Goal: Task Accomplishment & Management: Manage account settings

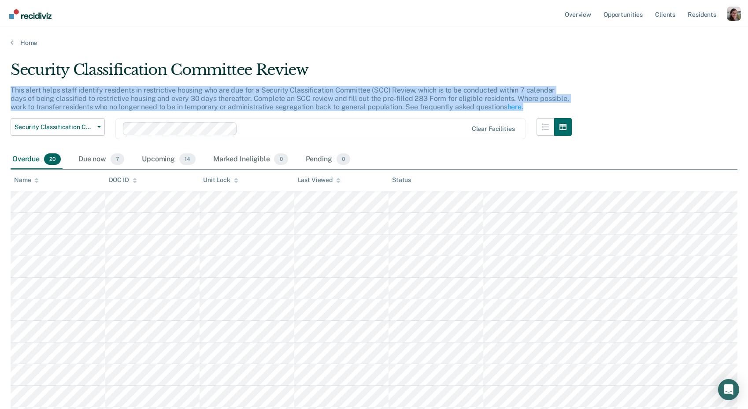
drag, startPoint x: 11, startPoint y: 89, endPoint x: 566, endPoint y: 103, distance: 555.0
click at [566, 103] on div "This alert helps staff identify residents in restrictive housing who are due fo…" at bounding box center [291, 102] width 561 height 33
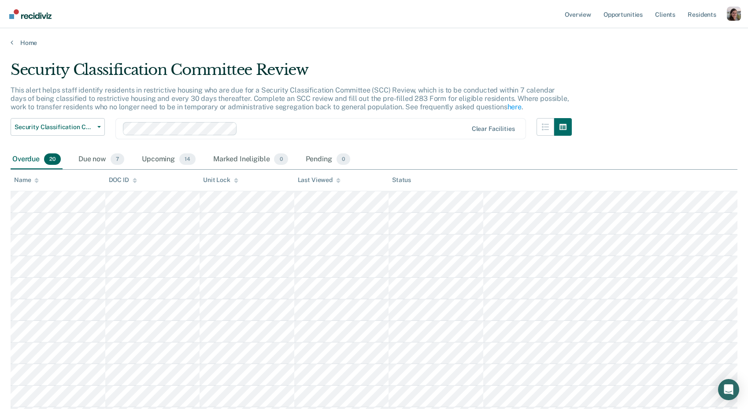
click at [438, 64] on div "Security Classification Committee Review" at bounding box center [291, 73] width 561 height 25
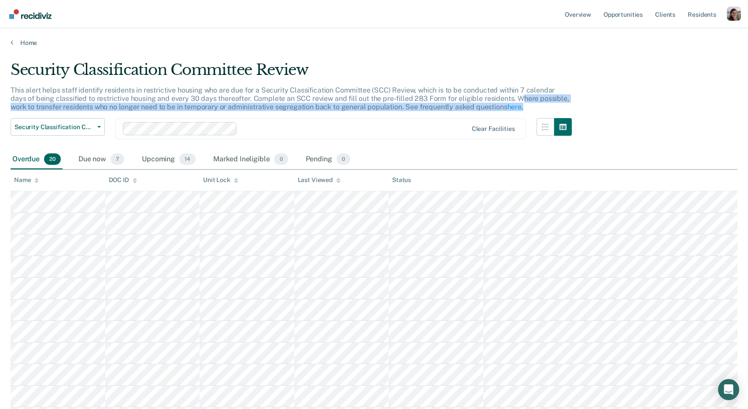
drag, startPoint x: 492, startPoint y: 96, endPoint x: 518, endPoint y: 109, distance: 29.1
click at [518, 109] on div "This alert helps staff identify residents in restrictive housing who are due fo…" at bounding box center [291, 102] width 561 height 33
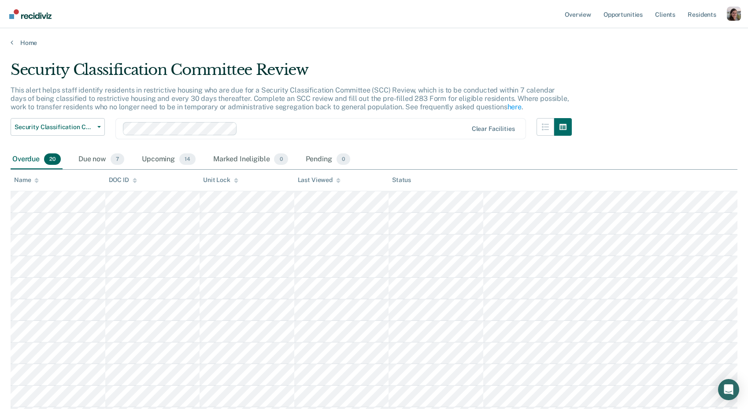
click at [489, 64] on div "Security Classification Committee Review" at bounding box center [291, 73] width 561 height 25
click at [507, 105] on link "here" at bounding box center [514, 107] width 14 height 8
click at [254, 70] on div "Security Classification Committee Review" at bounding box center [291, 73] width 561 height 25
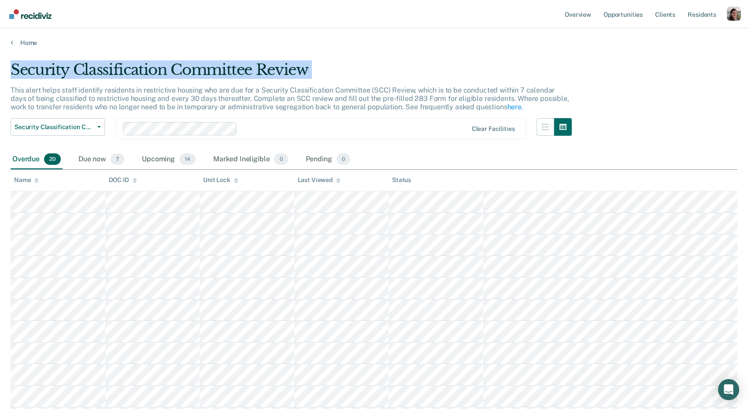
click at [254, 70] on div "Security Classification Committee Review" at bounding box center [291, 73] width 561 height 25
copy div "Security Classification Committee Review"
click at [12, 43] on icon at bounding box center [12, 42] width 3 height 7
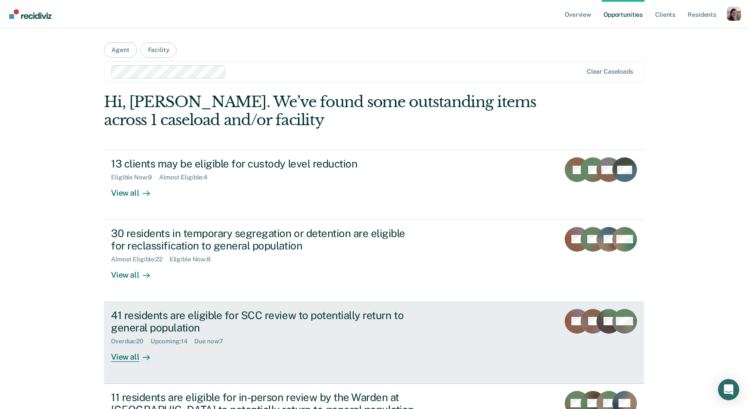
click at [132, 356] on div "View all" at bounding box center [135, 353] width 49 height 17
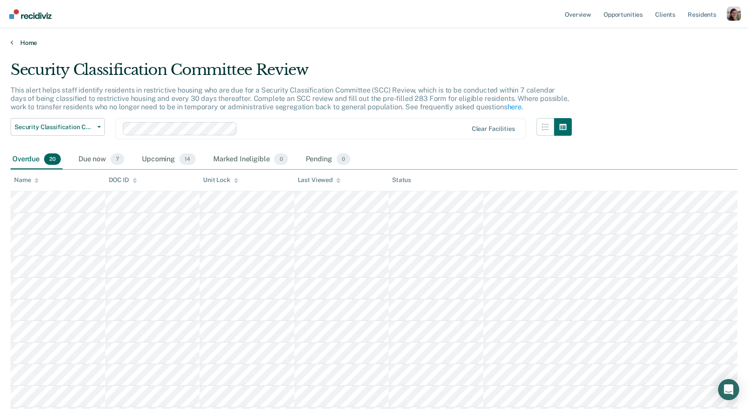
click at [13, 42] on link "Home" at bounding box center [374, 43] width 726 height 8
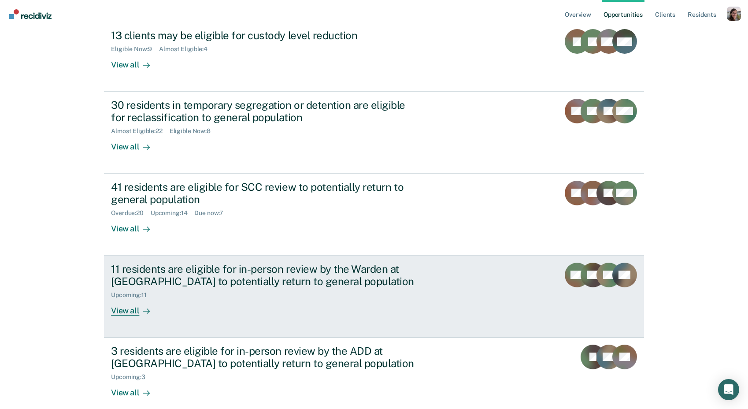
scroll to position [138, 0]
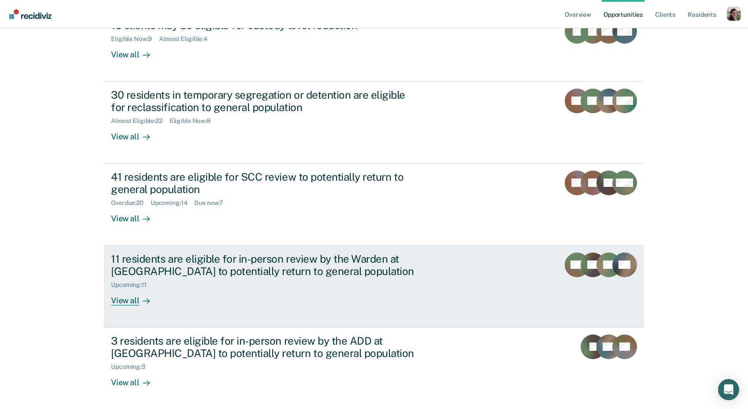
click at [136, 300] on div "View all" at bounding box center [135, 296] width 49 height 17
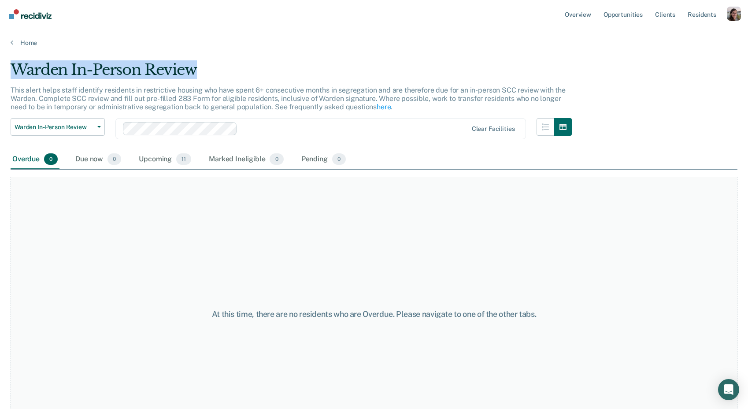
drag, startPoint x: 176, startPoint y: 70, endPoint x: 5, endPoint y: 71, distance: 170.8
click at [6, 70] on main "Warden In-Person Review This alert helps staff identify residents in restrictiv…" at bounding box center [374, 226] width 748 height 359
copy div "Warden In-Person Review"
click at [12, 44] on icon at bounding box center [12, 42] width 3 height 7
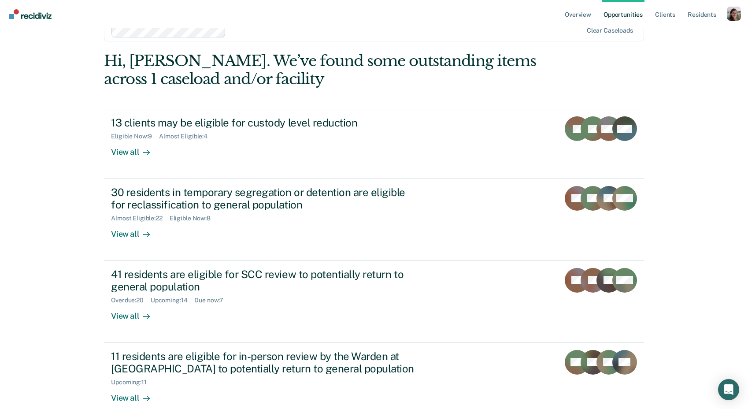
scroll to position [138, 0]
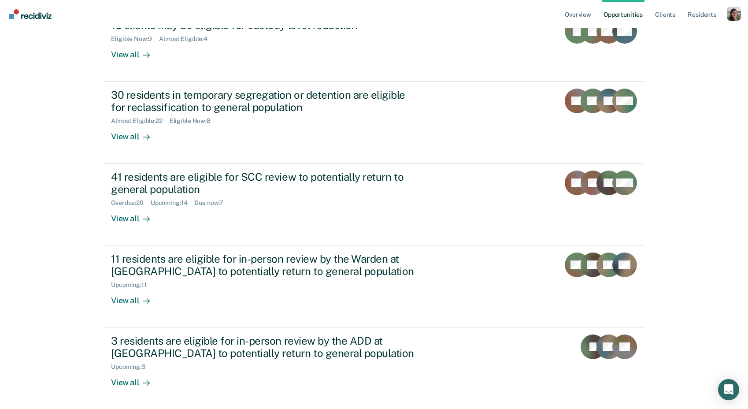
click at [44, 270] on html "Looks like you’re using Internet Explorer 11. For faster loading and a better e…" at bounding box center [374, 66] width 748 height 409
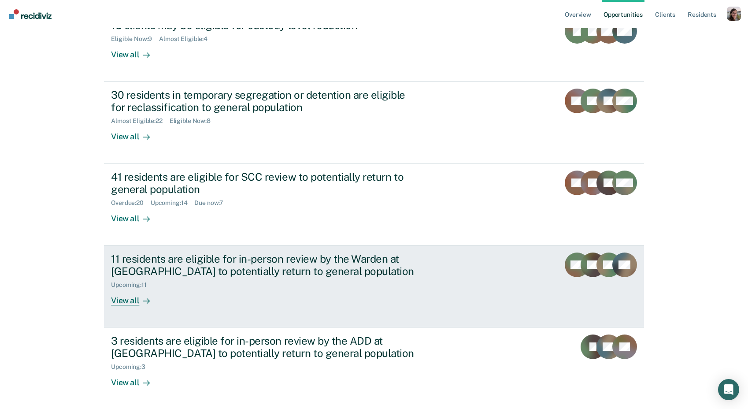
click at [129, 302] on div "View all" at bounding box center [135, 296] width 49 height 17
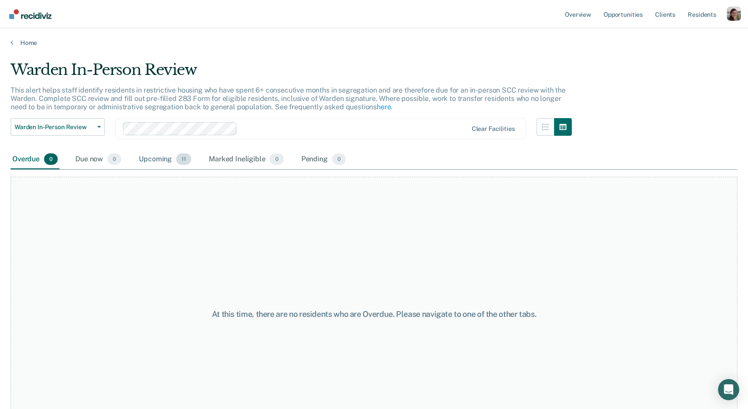
click at [164, 162] on div "Upcoming 11" at bounding box center [165, 159] width 56 height 19
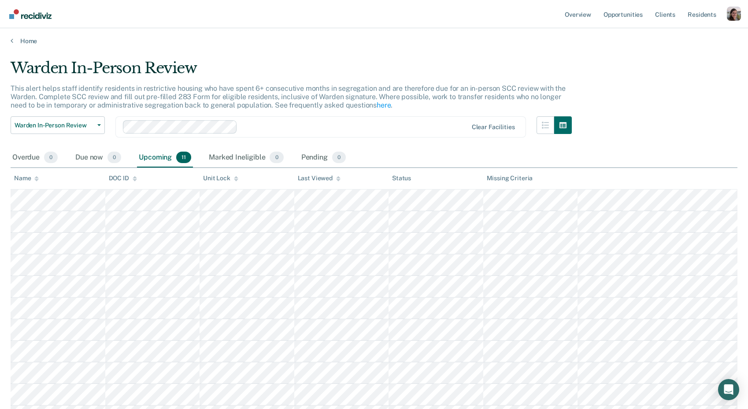
scroll to position [19, 0]
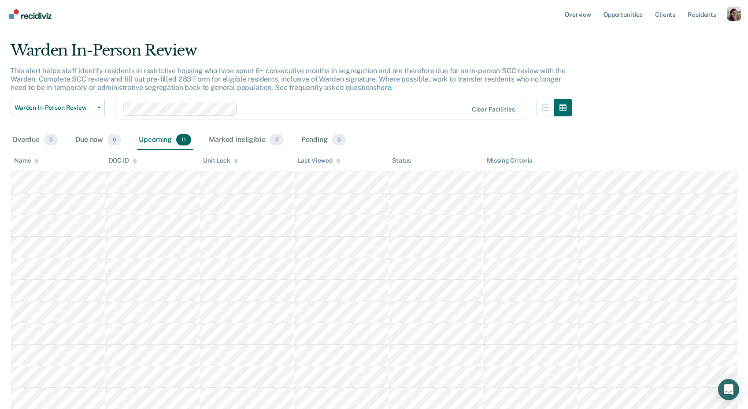
click at [339, 39] on main "Warden In-Person Review This alert helps staff identify residents in restrictiv…" at bounding box center [374, 206] width 748 height 359
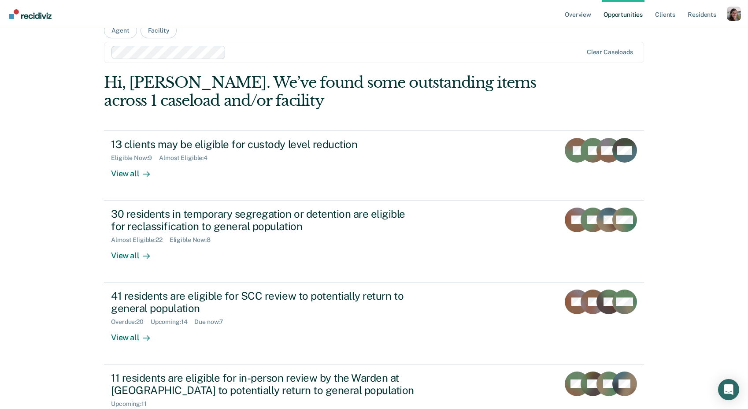
scroll to position [138, 0]
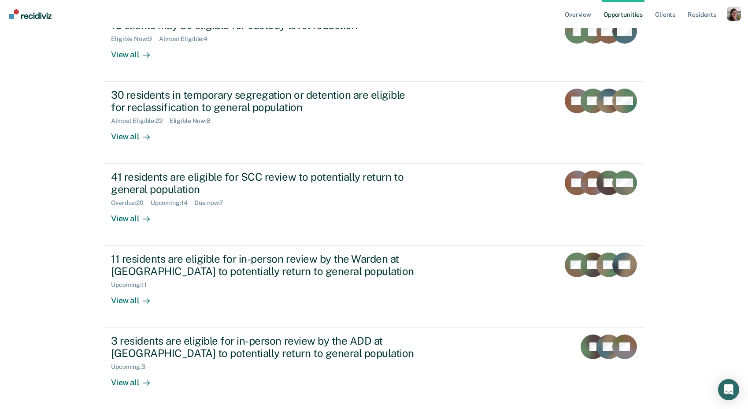
click at [73, 207] on div "Overview Opportunities Client s Resident s Profile How it works Log Out Agent F…" at bounding box center [374, 66] width 748 height 409
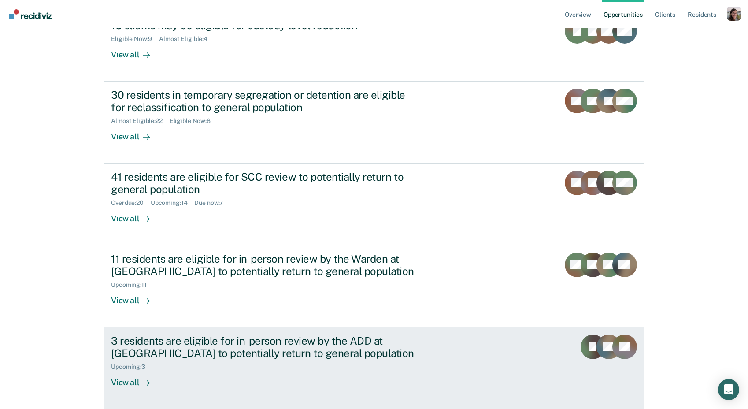
click at [119, 384] on div "View all" at bounding box center [135, 378] width 49 height 17
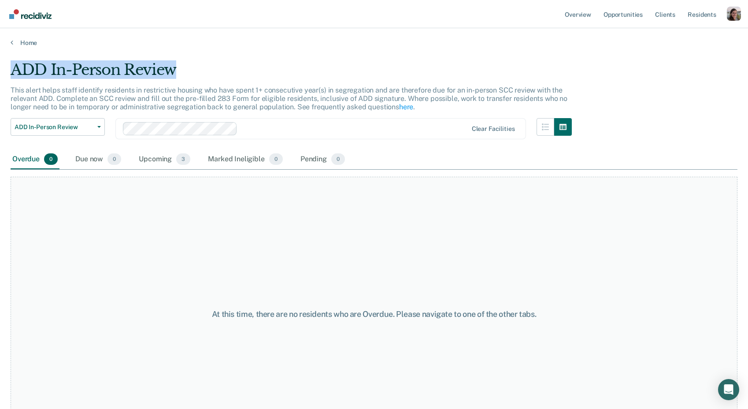
drag, startPoint x: 179, startPoint y: 71, endPoint x: 9, endPoint y: 73, distance: 169.5
click at [9, 73] on main "ADD In-Person Review This alert helps staff identify residents in restrictive h…" at bounding box center [374, 226] width 748 height 359
copy div "ADD In-Person Review"
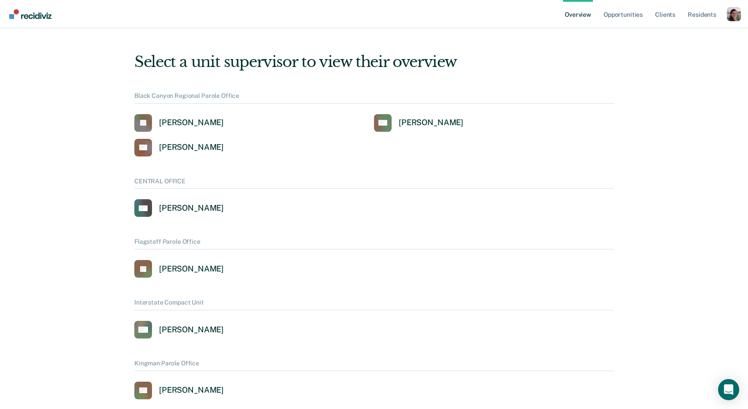
click at [736, 10] on div "Profile dropdown button" at bounding box center [733, 14] width 14 height 14
click at [682, 38] on link "Profile" at bounding box center [698, 35] width 71 height 7
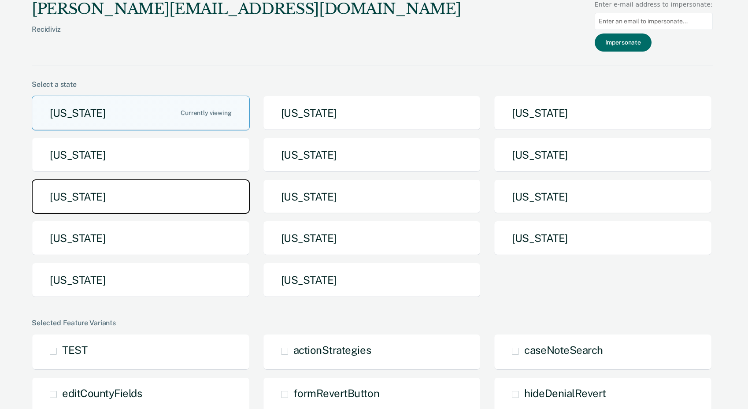
click at [161, 189] on button "[US_STATE]" at bounding box center [141, 196] width 218 height 35
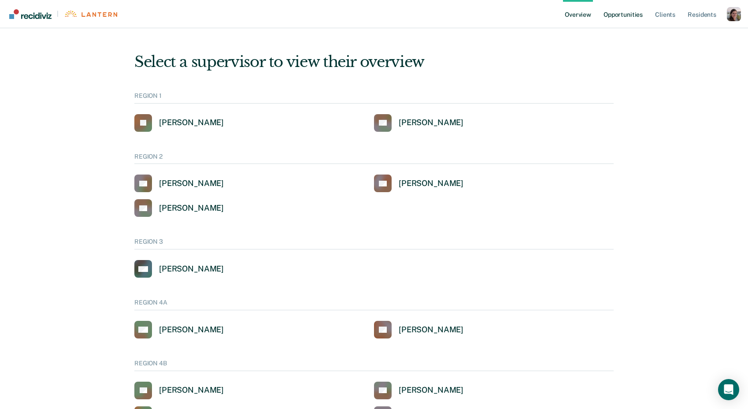
click at [630, 20] on link "Opportunities" at bounding box center [622, 14] width 43 height 28
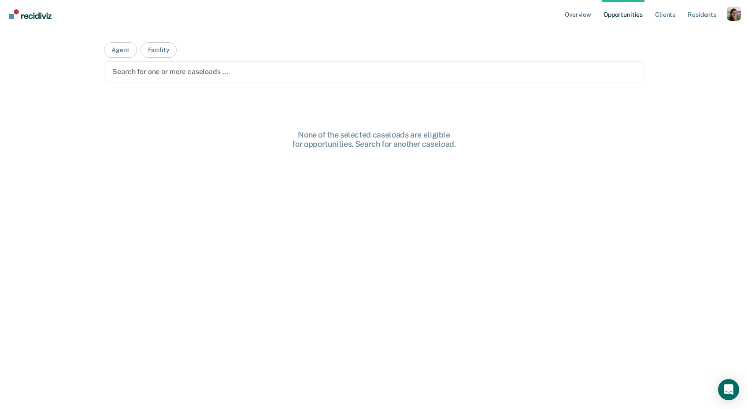
click at [299, 74] on div at bounding box center [373, 71] width 523 height 10
click at [273, 81] on div "Search for one or more caseloads …" at bounding box center [374, 71] width 540 height 21
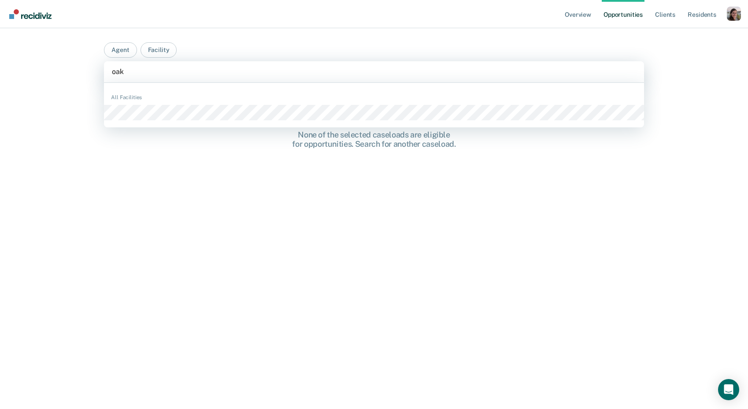
type input "oaks"
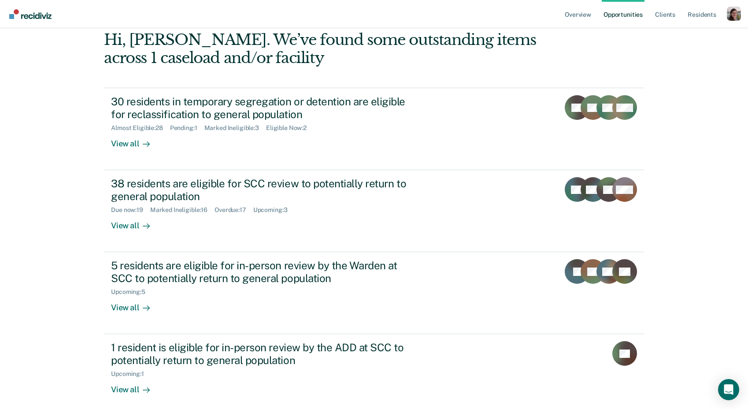
scroll to position [71, 0]
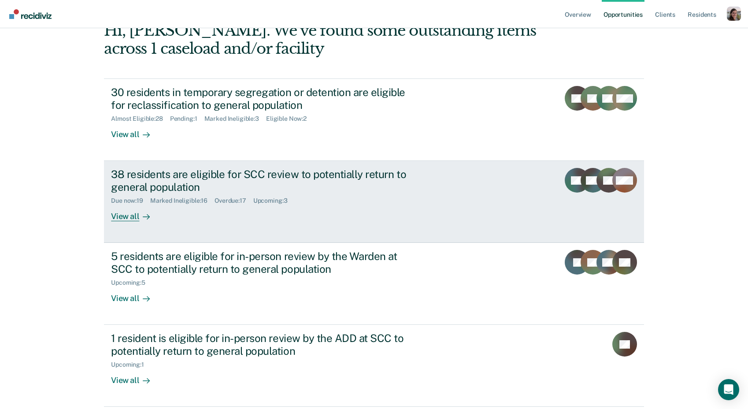
click at [143, 216] on icon at bounding box center [146, 216] width 7 height 7
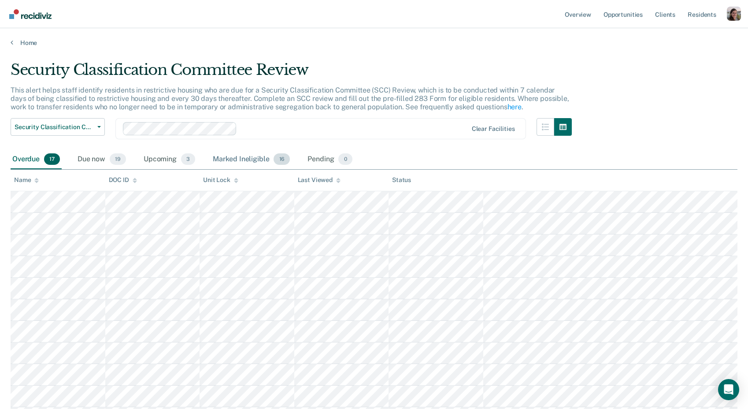
click at [260, 155] on div "Marked Ineligible 16" at bounding box center [251, 159] width 81 height 19
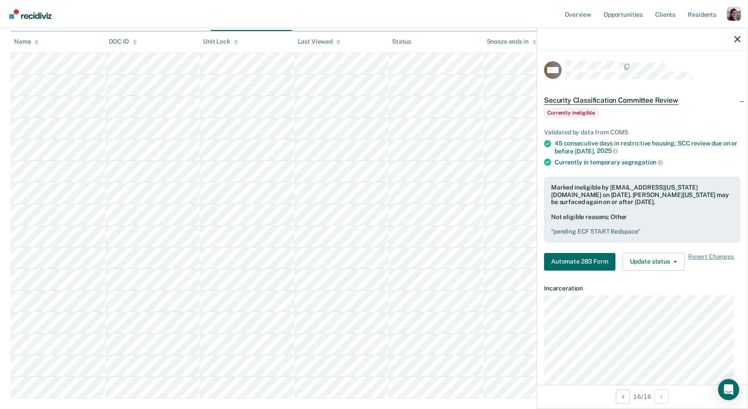
scroll to position [2, 0]
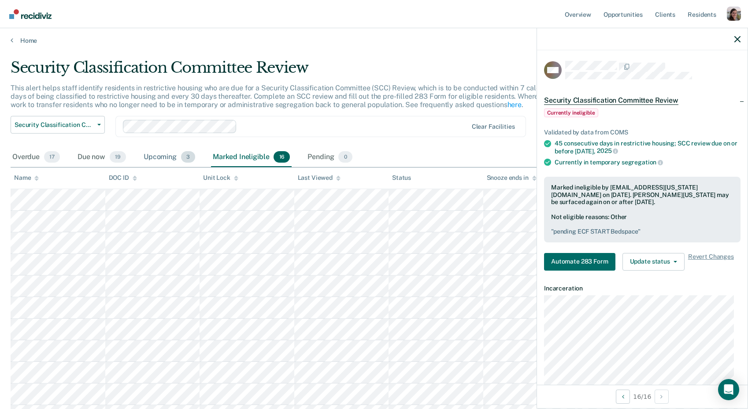
click at [162, 161] on div "Upcoming 3" at bounding box center [169, 157] width 55 height 19
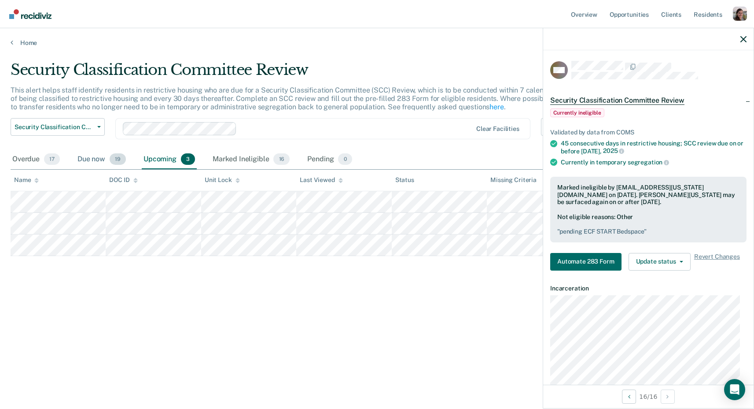
click at [97, 159] on div "Due now 19" at bounding box center [102, 159] width 52 height 19
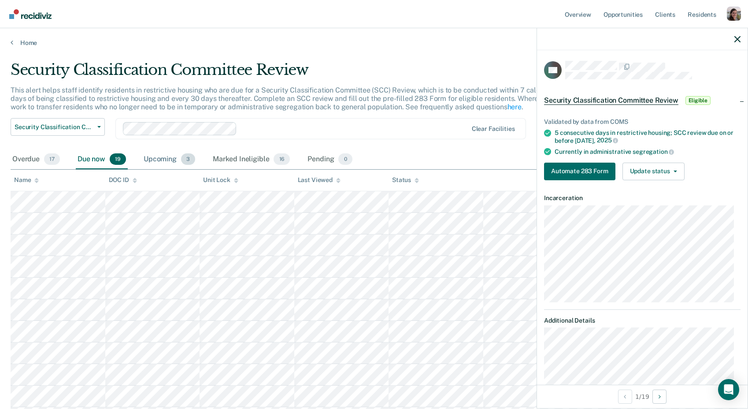
click at [163, 159] on div "Upcoming 3" at bounding box center [169, 159] width 55 height 19
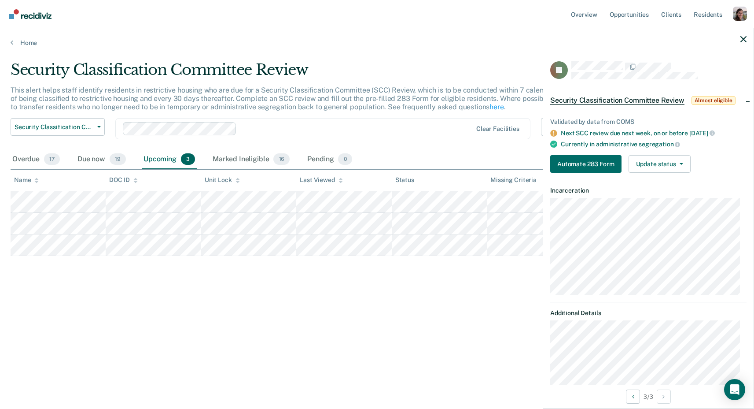
click at [378, 64] on div "Security Classification Committee Review" at bounding box center [294, 73] width 566 height 25
